Goal: Use online tool/utility: Utilize a website feature to perform a specific function

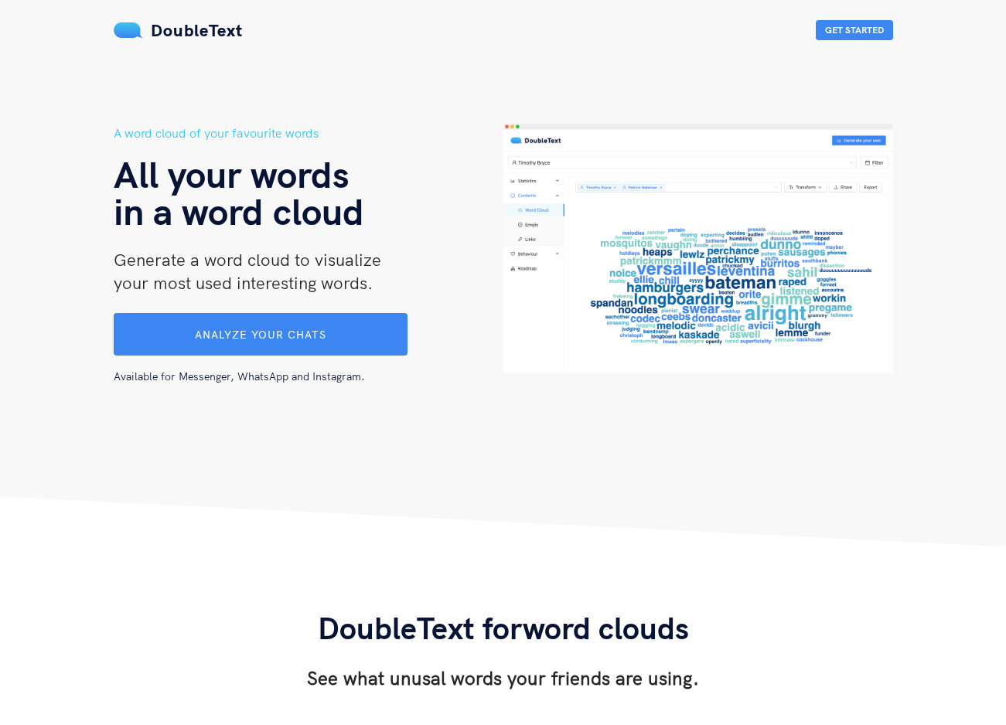
click at [294, 335] on span "Analyze your chats" at bounding box center [260, 335] width 131 height 14
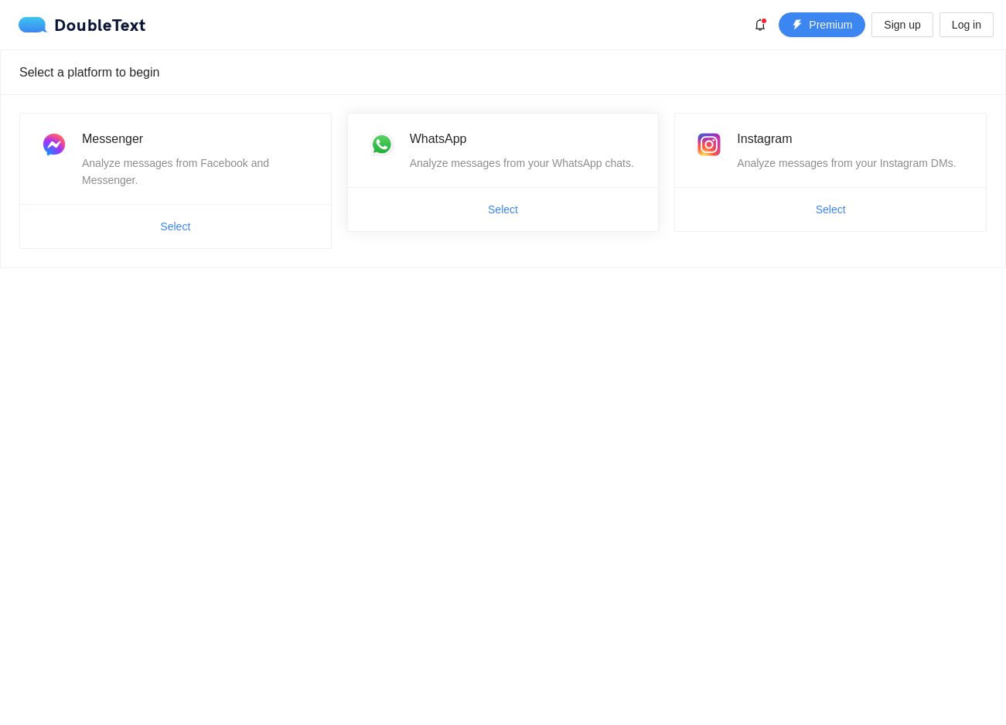
click at [410, 219] on span "Select" at bounding box center [503, 209] width 311 height 25
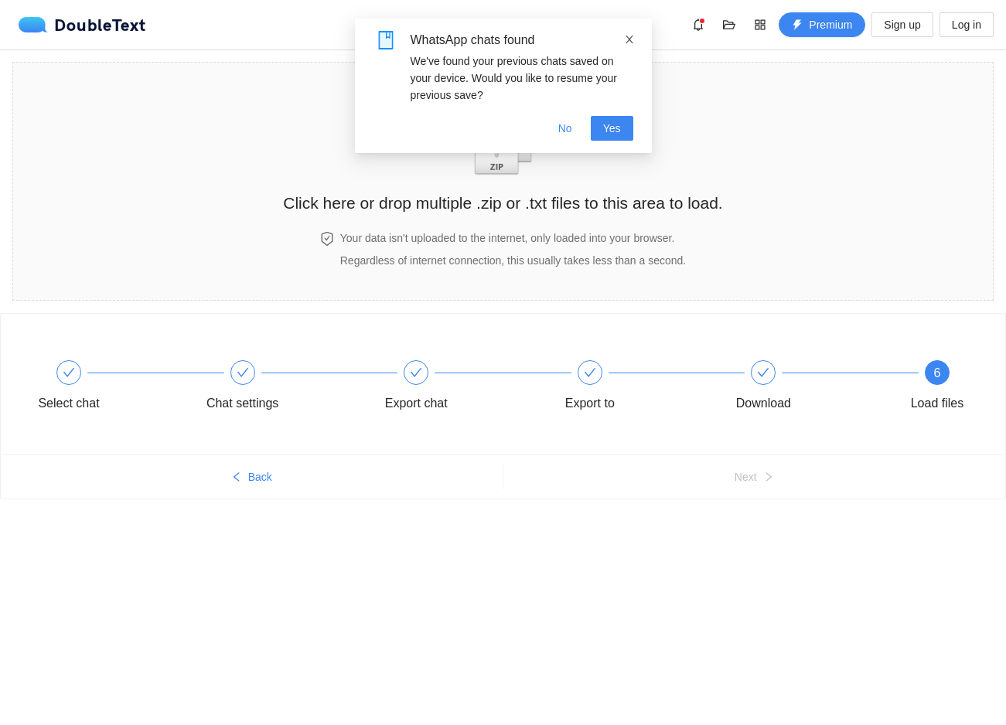
click at [624, 33] on span at bounding box center [629, 39] width 11 height 12
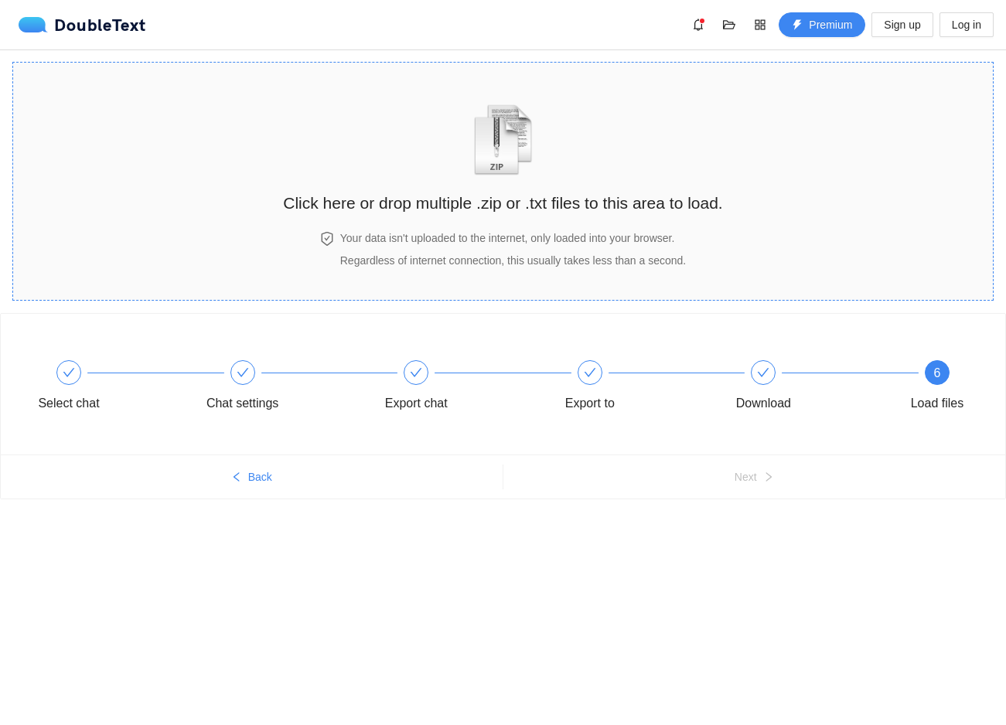
click at [523, 154] on img "zipOrTextIcon" at bounding box center [503, 139] width 72 height 71
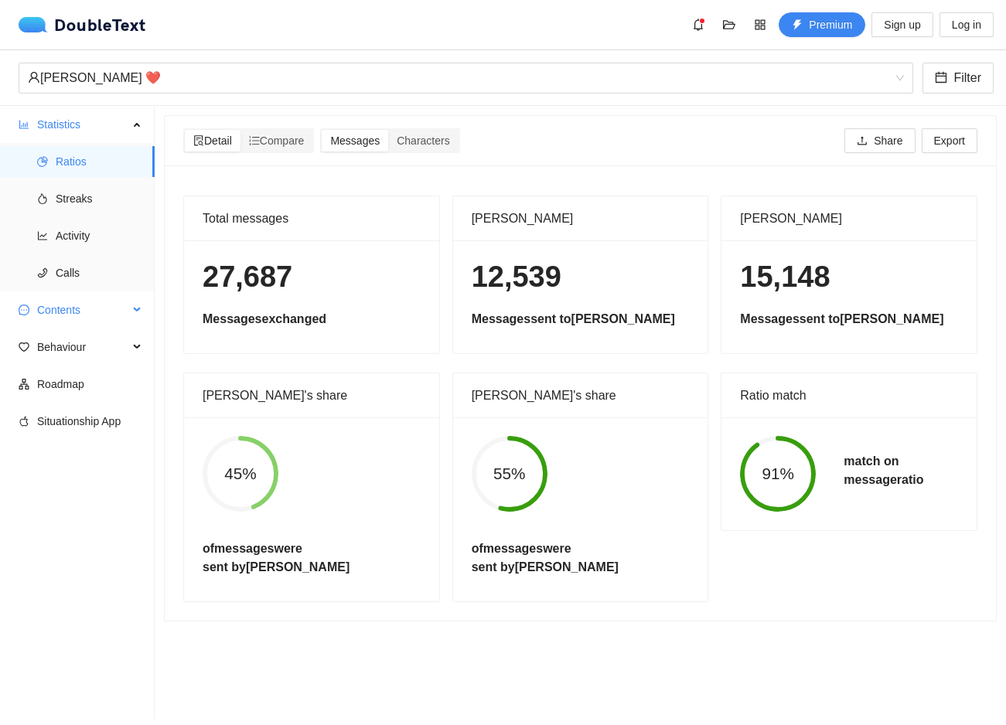
click at [77, 303] on span "Contents" at bounding box center [82, 310] width 91 height 31
click at [83, 345] on span "Word Cloud" at bounding box center [99, 347] width 87 height 31
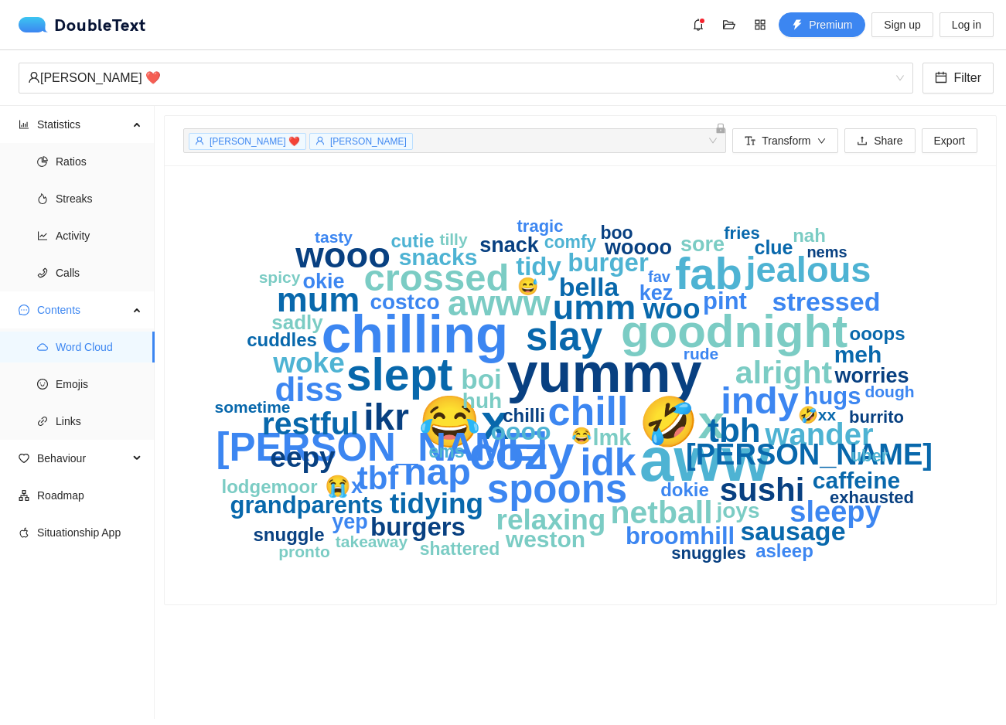
click at [787, 124] on div "[PERSON_NAME] ❤️ [PERSON_NAME] + 0 ... Transform Share Export" at bounding box center [580, 140] width 794 height 49
click at [787, 126] on div "[PERSON_NAME] ❤️ [PERSON_NAME] + 0 ... Transform Share Export" at bounding box center [580, 140] width 794 height 49
click at [787, 134] on span "Transform" at bounding box center [785, 140] width 49 height 17
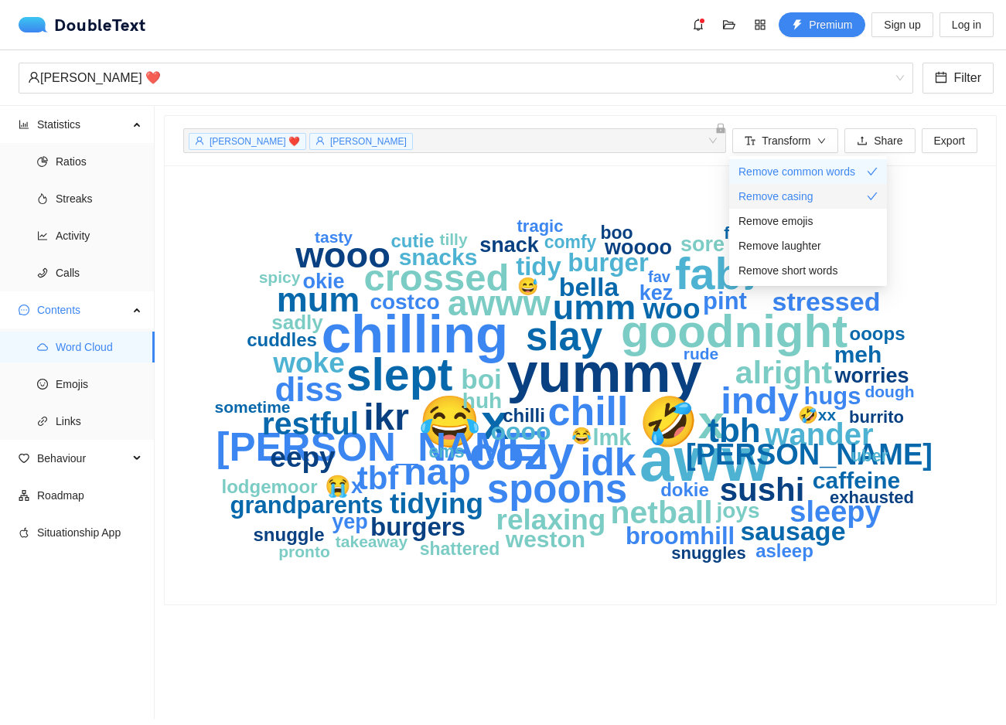
click at [785, 189] on span "Remove casing" at bounding box center [775, 196] width 75 height 17
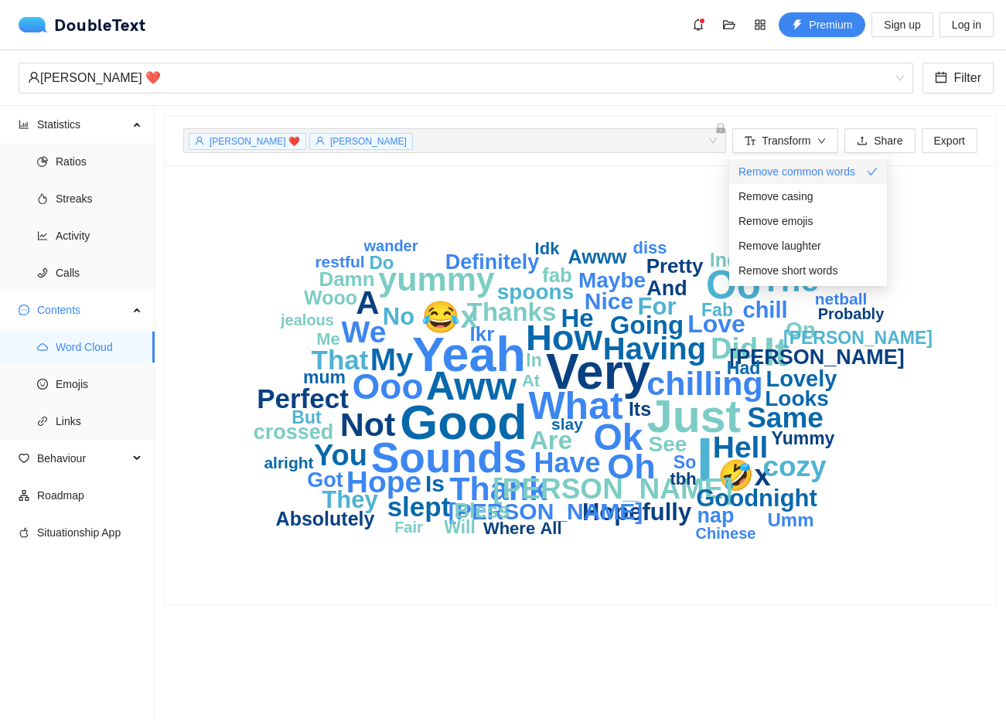
click at [781, 175] on span "Remove common words" at bounding box center [796, 171] width 117 height 17
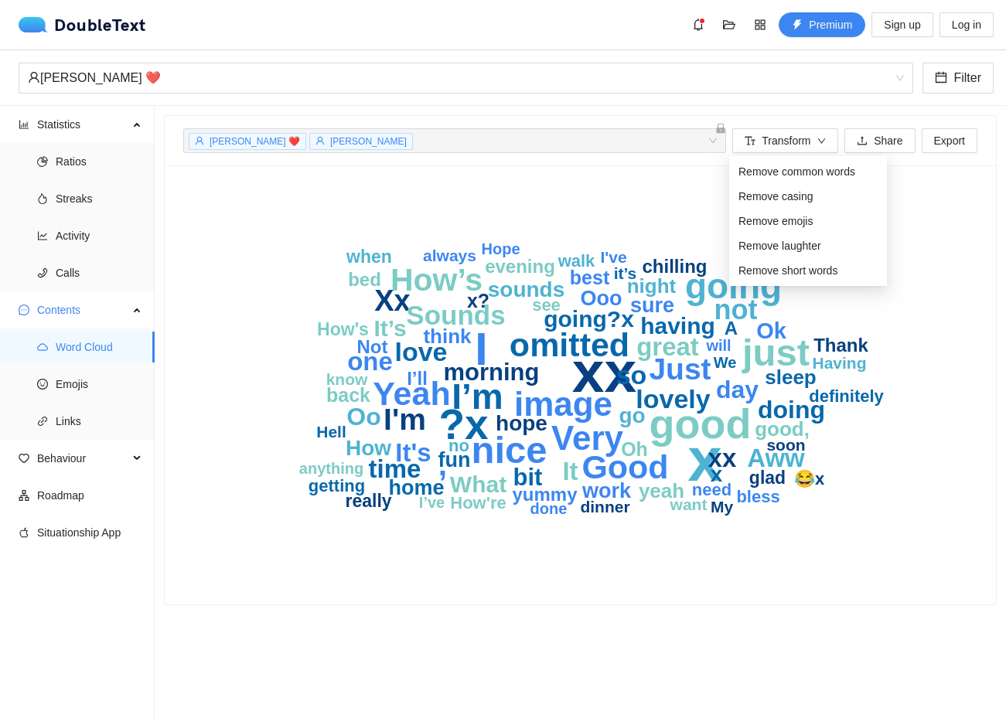
click at [543, 371] on icon "x xx I ?x good nice just I’m going ‎image Very omitted Yeah Good , How’s Just I…" at bounding box center [580, 385] width 794 height 402
